Goal: Information Seeking & Learning: Learn about a topic

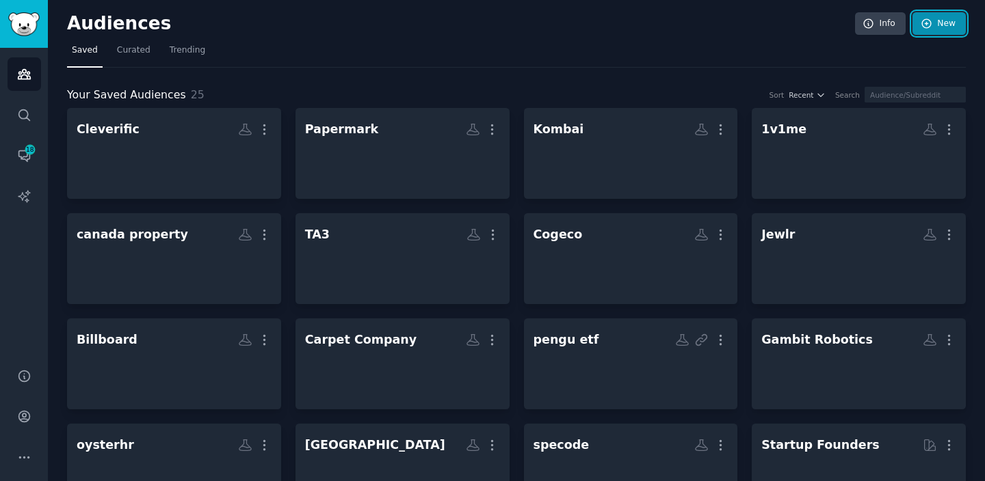
click at [929, 31] on link "New" at bounding box center [938, 23] width 53 height 23
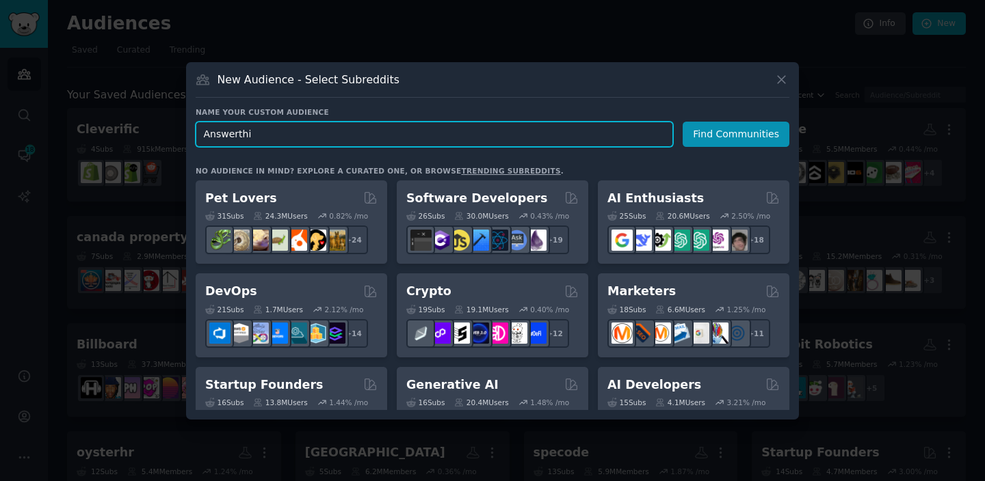
type input "Answerthis"
click button "Find Communities" at bounding box center [736, 134] width 107 height 25
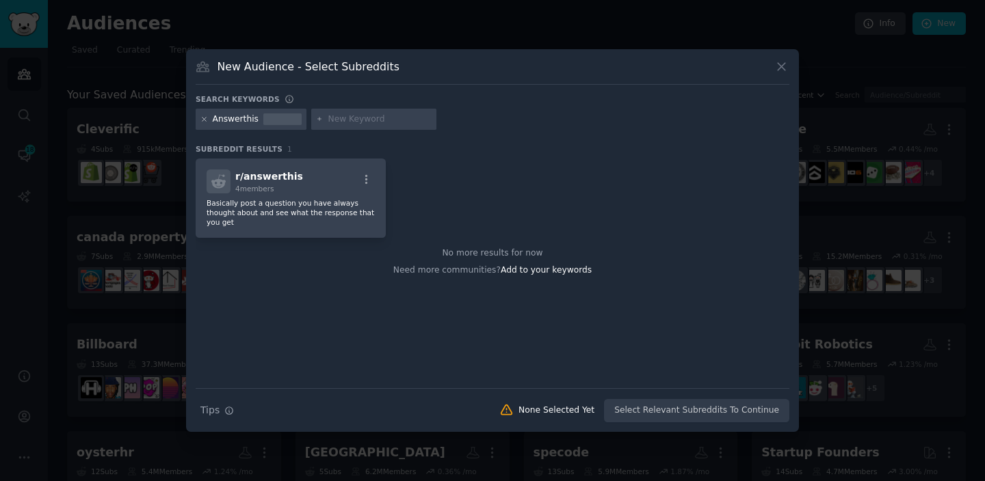
click at [202, 122] on icon at bounding box center [204, 120] width 8 height 8
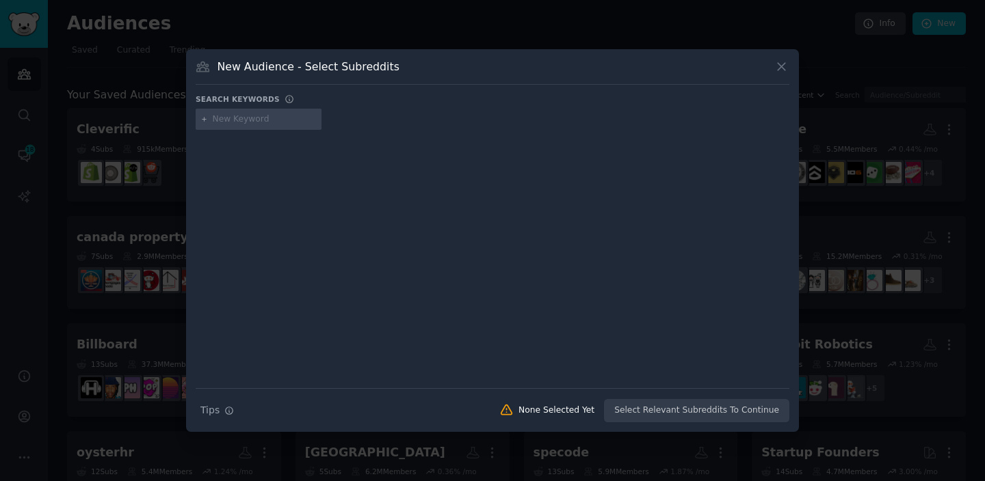
click at [234, 123] on input "text" at bounding box center [265, 120] width 104 height 12
type input "research"
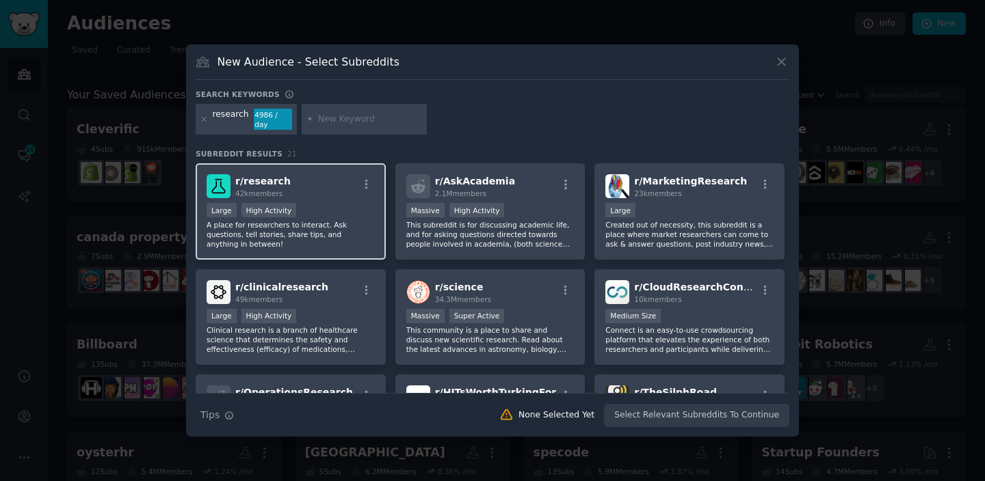
click at [266, 177] on span "r/ research" at bounding box center [262, 181] width 55 height 11
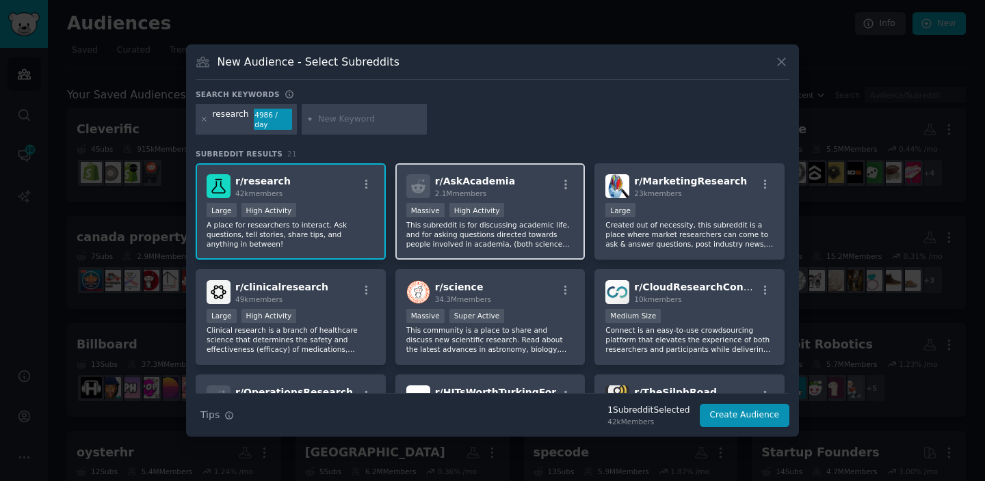
click at [514, 193] on div "r/ AskAcademia 2.1M members" at bounding box center [490, 186] width 168 height 24
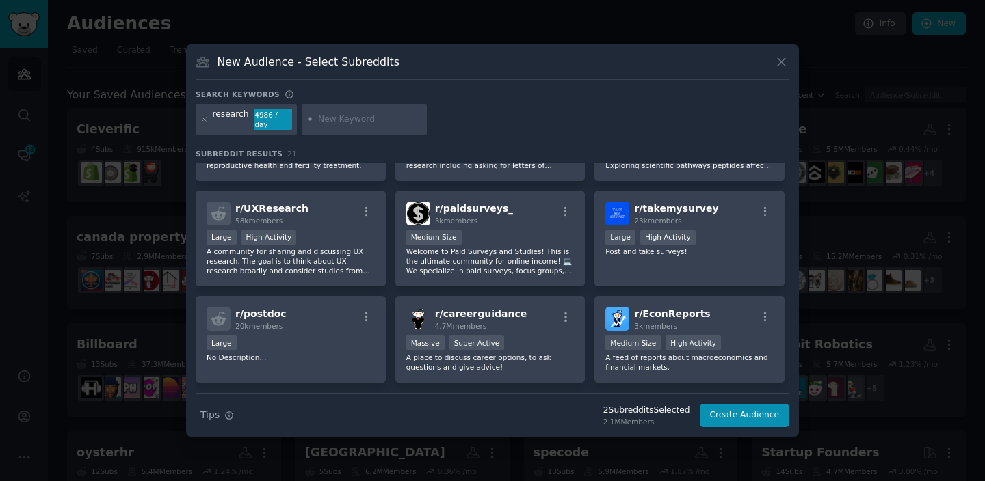
scroll to position [538, 0]
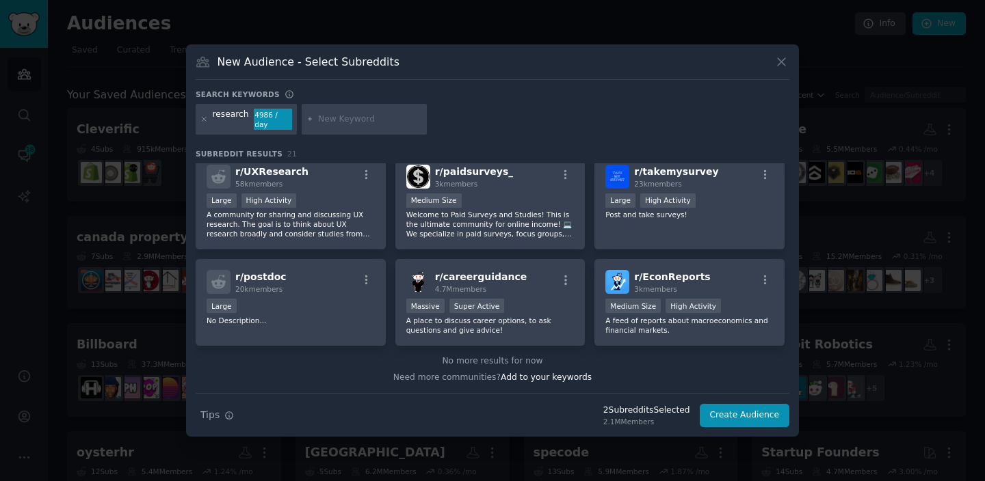
click at [200, 120] on div "research 4986 / day" at bounding box center [246, 119] width 101 height 31
click at [203, 121] on icon at bounding box center [204, 120] width 8 height 8
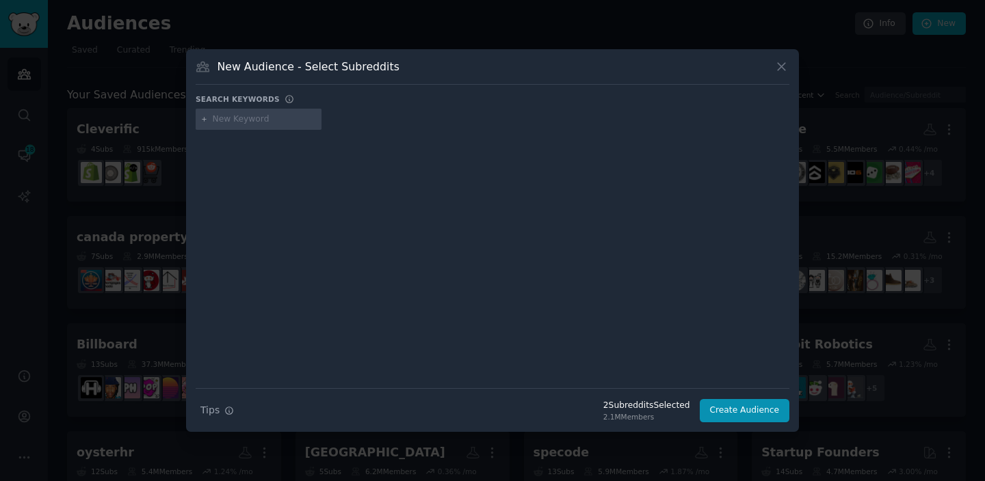
click at [244, 131] on div at bounding box center [493, 122] width 594 height 27
click at [244, 127] on div at bounding box center [259, 120] width 126 height 22
click at [244, 119] on input "text" at bounding box center [265, 120] width 104 height 12
type input "academia"
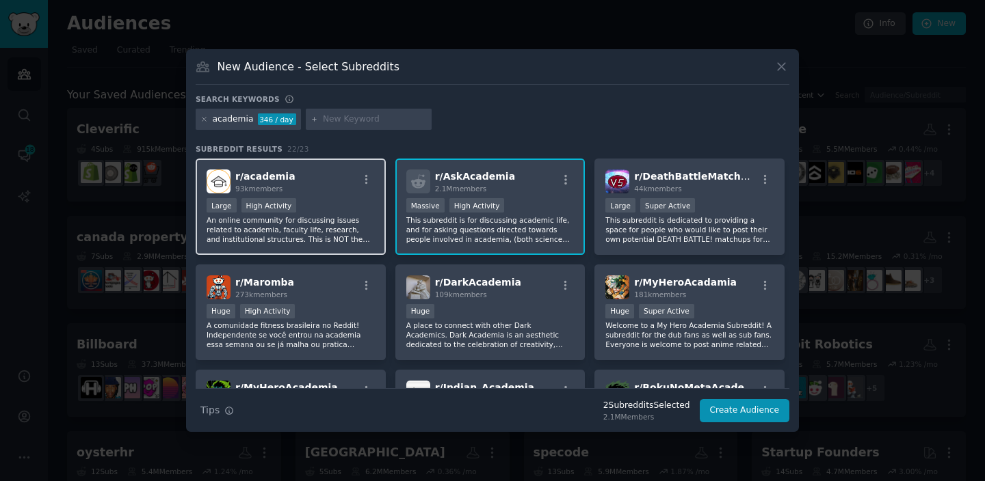
click at [299, 170] on div "r/ academia 93k members" at bounding box center [291, 182] width 168 height 24
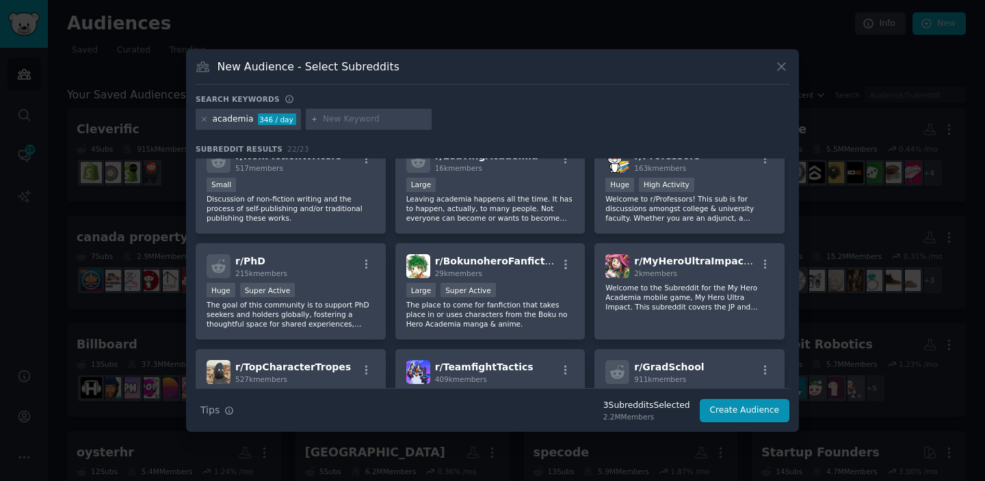
scroll to position [302, 0]
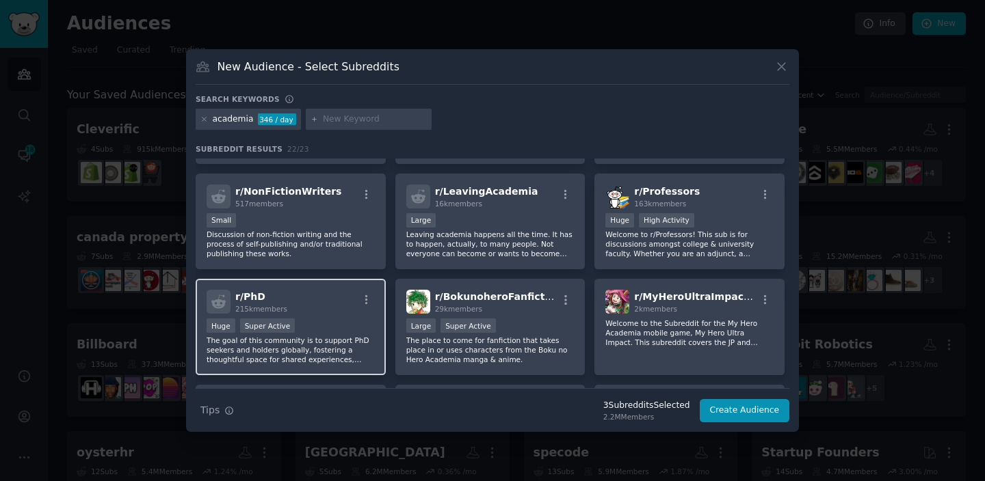
click at [316, 310] on div "r/ PhD 215k members" at bounding box center [291, 302] width 168 height 24
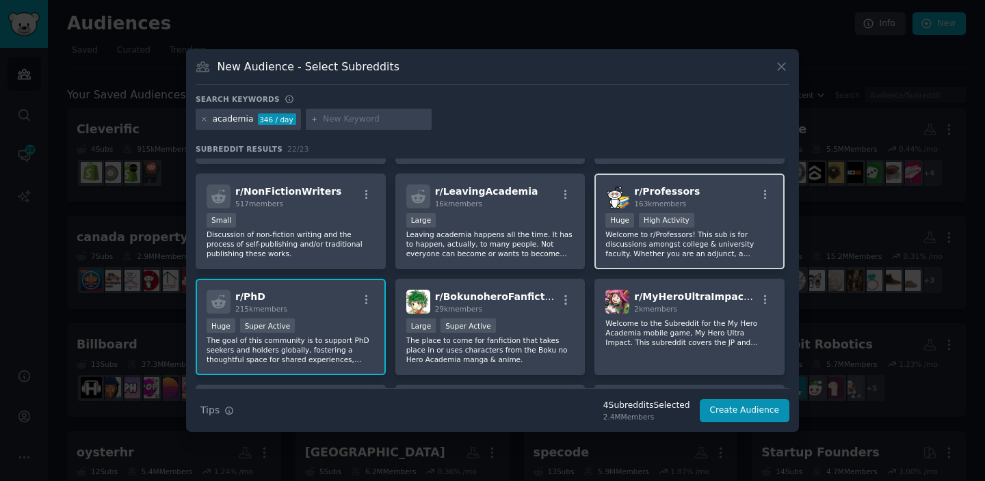
click at [709, 217] on div "Huge High Activity" at bounding box center [689, 221] width 168 height 17
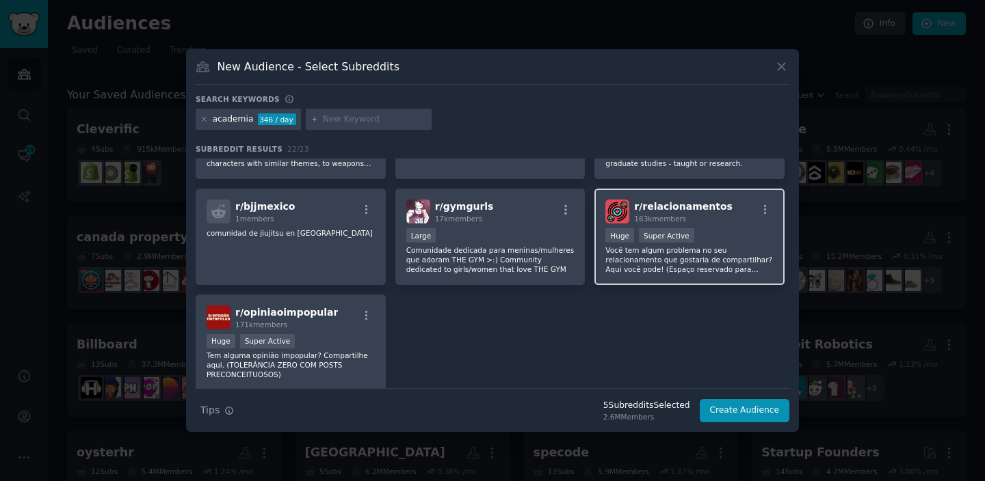
scroll to position [654, 0]
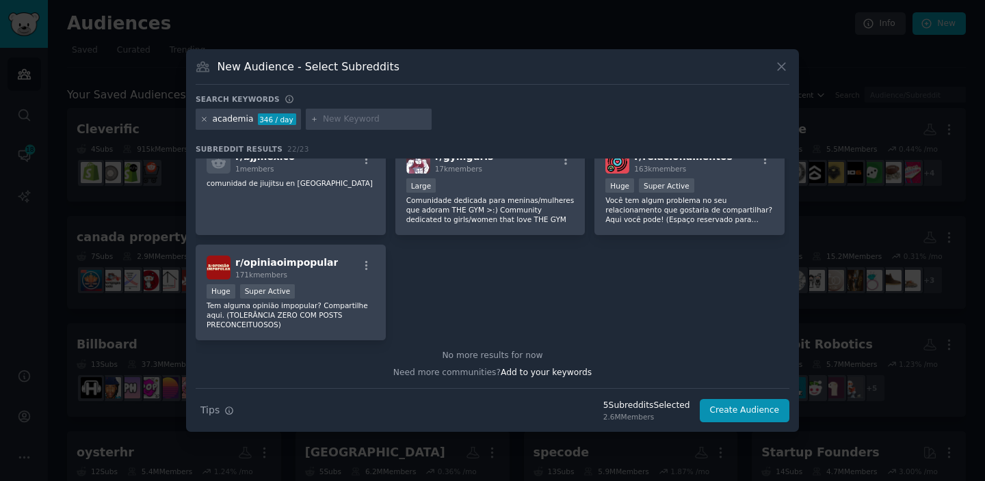
click at [200, 122] on icon at bounding box center [204, 120] width 8 height 8
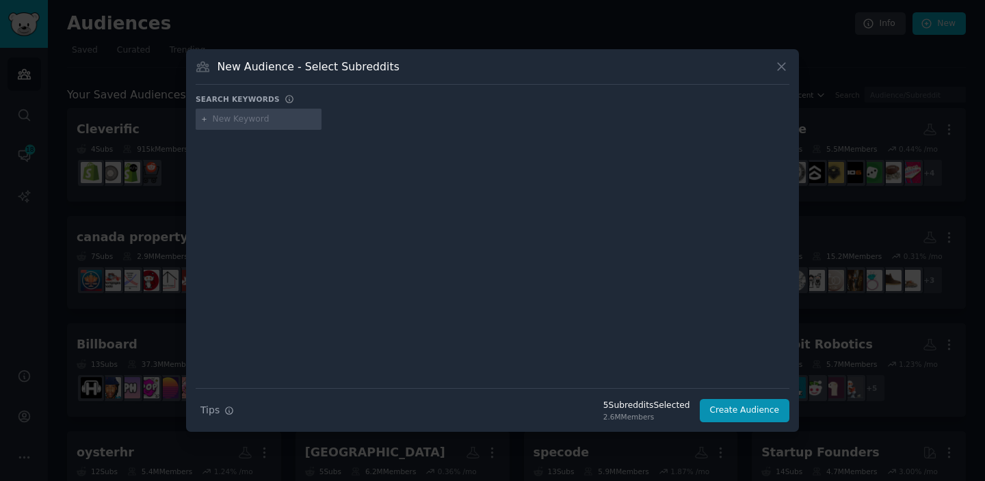
click at [212, 125] on div at bounding box center [259, 120] width 126 height 22
click at [222, 125] on div at bounding box center [259, 120] width 126 height 22
click at [225, 120] on input "text" at bounding box center [265, 120] width 104 height 12
type input "research"
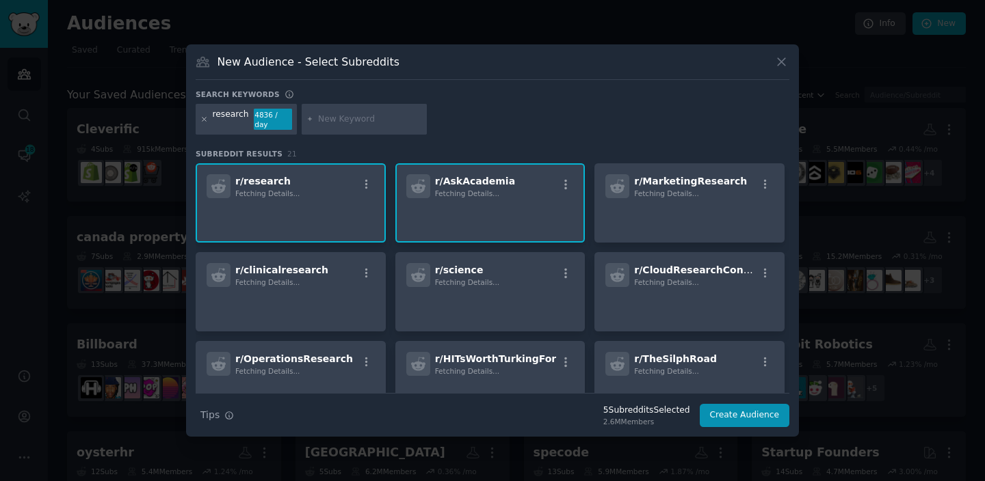
click at [204, 118] on icon at bounding box center [204, 120] width 8 height 8
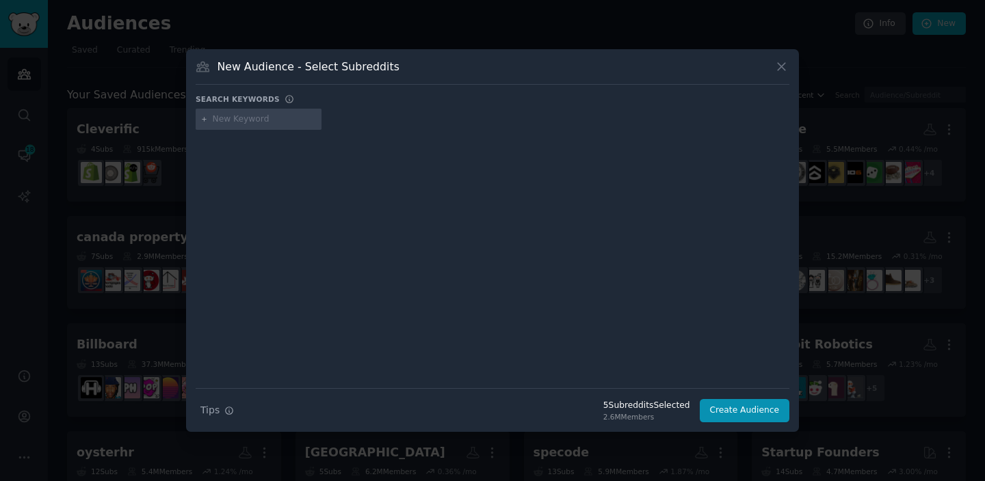
click at [259, 127] on div at bounding box center [259, 120] width 126 height 22
click at [256, 125] on input "text" at bounding box center [265, 120] width 104 height 12
type input "AI"
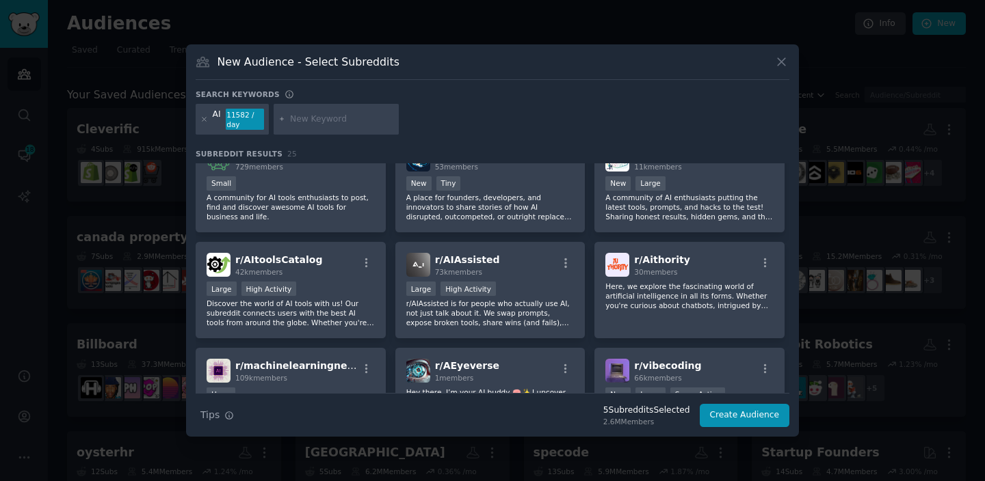
scroll to position [556, 0]
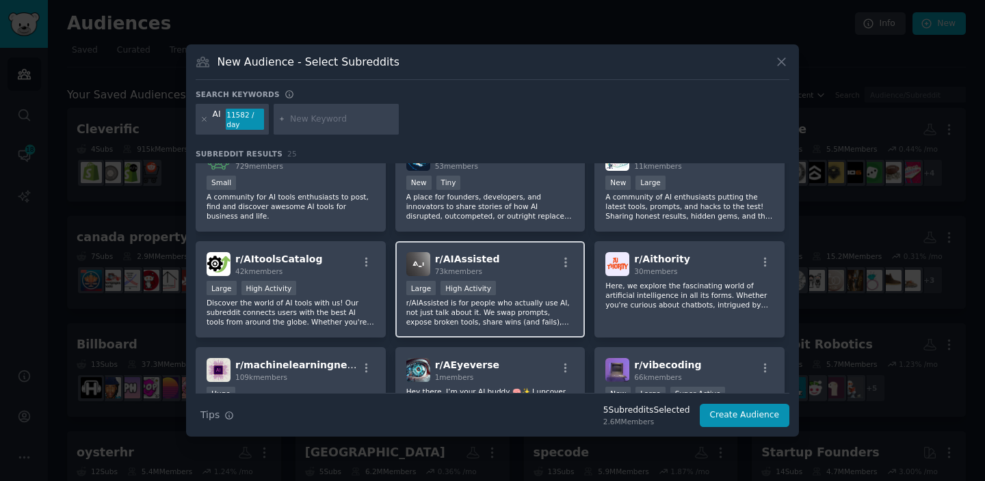
click at [481, 313] on p "r/AIAssisted is for people who actually use AI, not just talk about it. We swap…" at bounding box center [490, 312] width 168 height 29
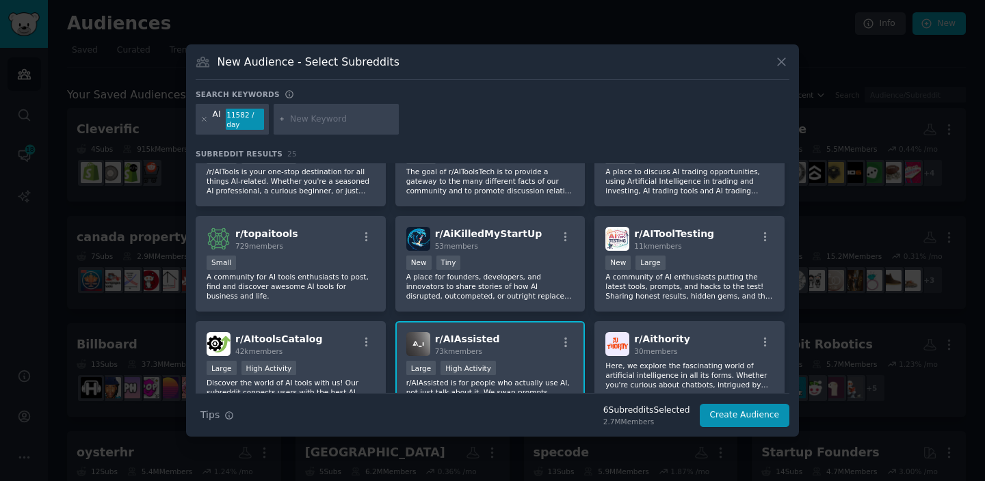
scroll to position [46, 0]
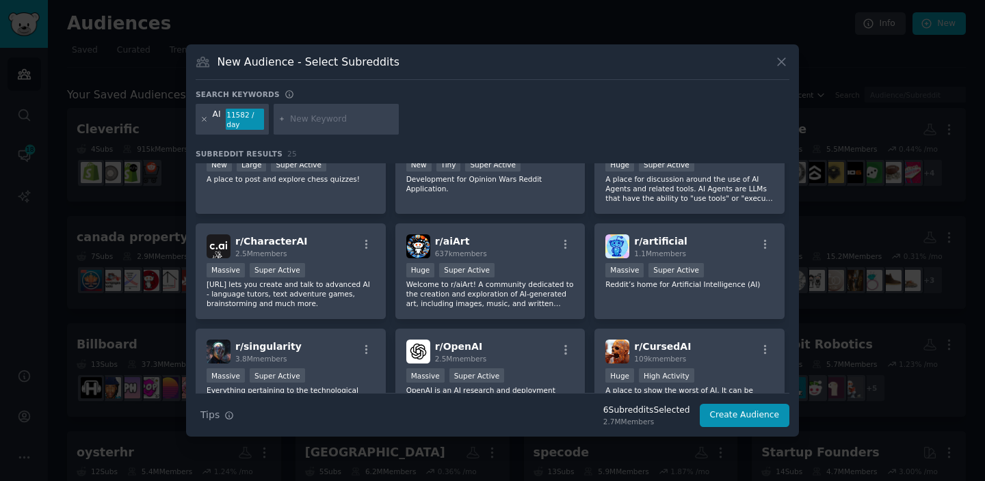
click at [204, 118] on icon at bounding box center [204, 120] width 8 height 8
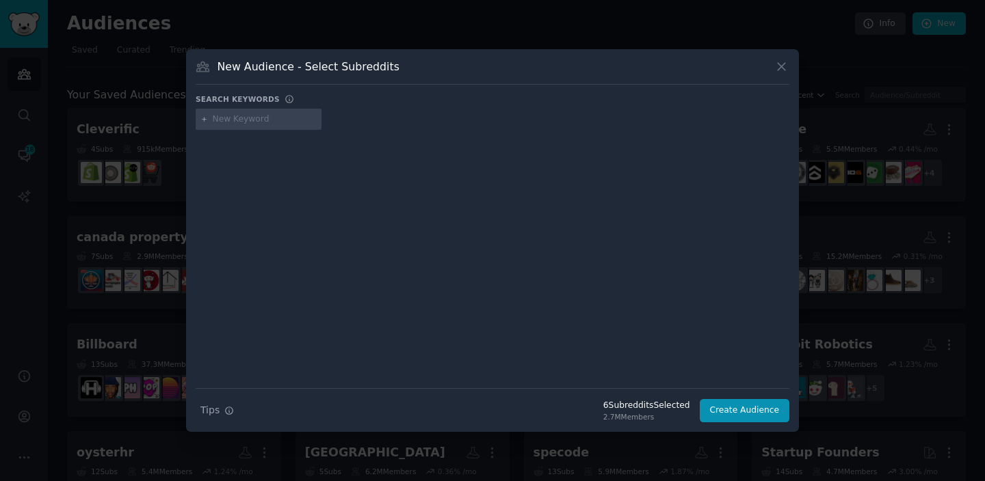
click at [233, 119] on input "text" at bounding box center [265, 120] width 104 height 12
type input "academia"
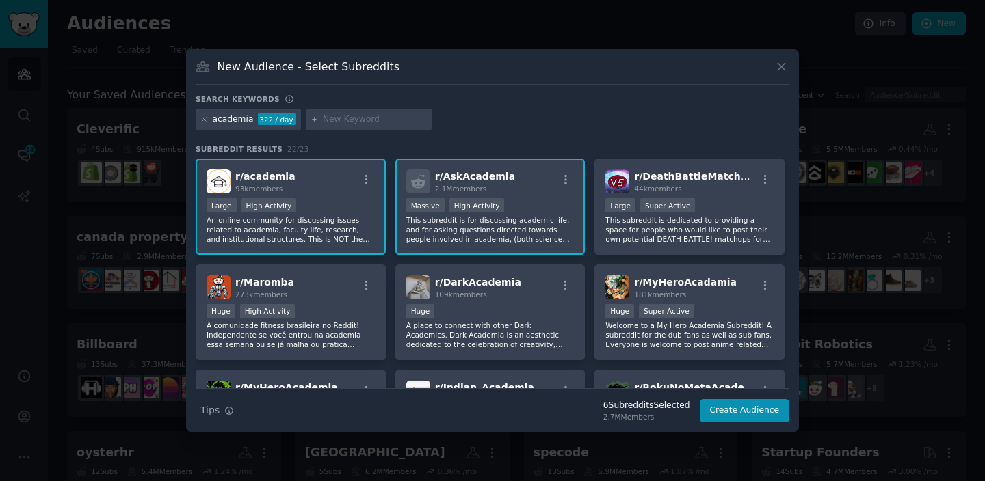
click at [209, 122] on div "academia 322 / day" at bounding box center [248, 120] width 105 height 22
click at [206, 122] on icon at bounding box center [204, 120] width 8 height 8
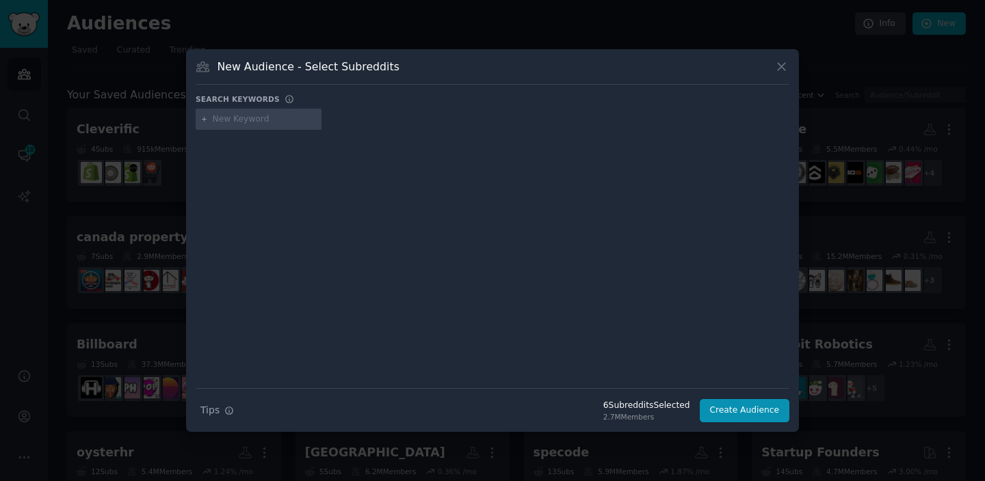
click at [252, 122] on input "text" at bounding box center [265, 120] width 104 height 12
type input "automation"
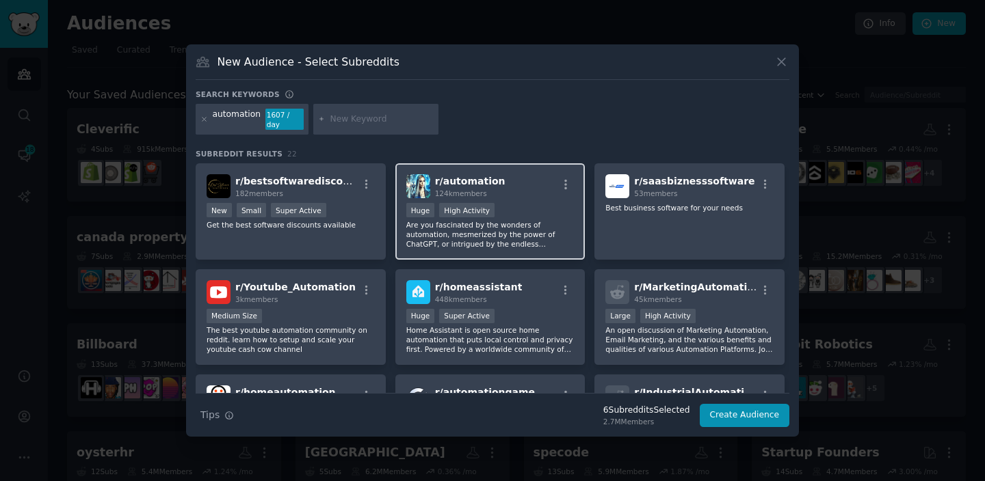
click at [497, 181] on div "r/ automation 124k members" at bounding box center [490, 186] width 168 height 24
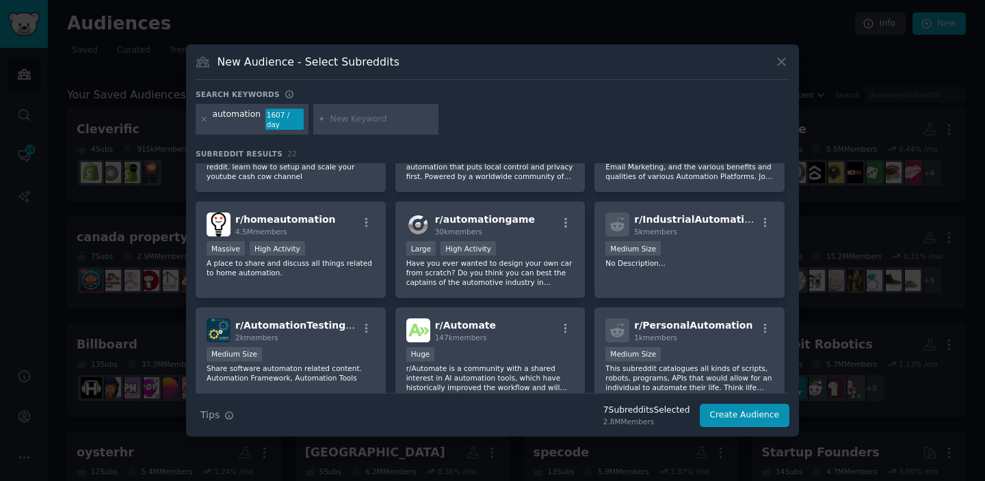
scroll to position [206, 0]
